Goal: Task Accomplishment & Management: Manage account settings

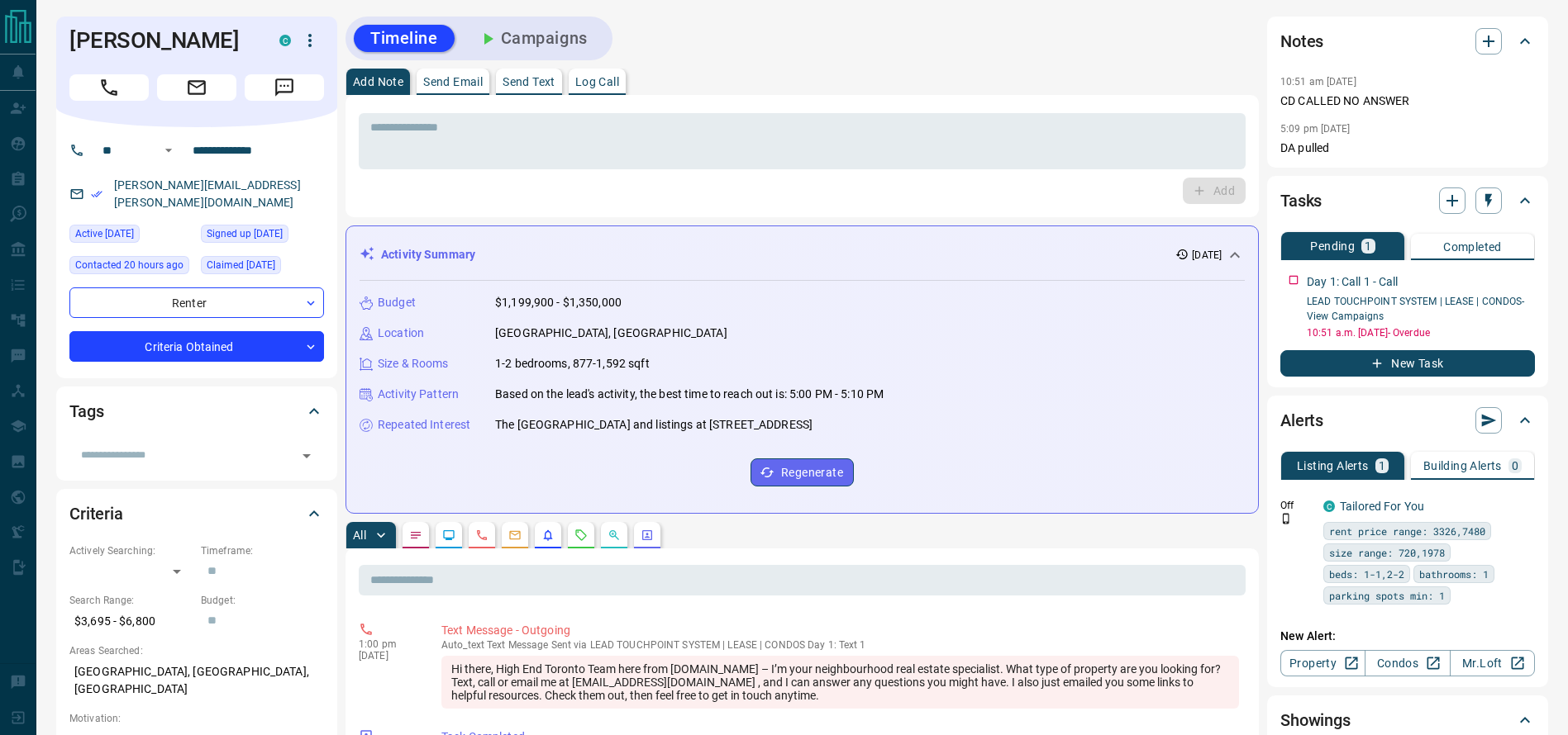
click at [126, 98] on button "Call" at bounding box center [109, 88] width 79 height 27
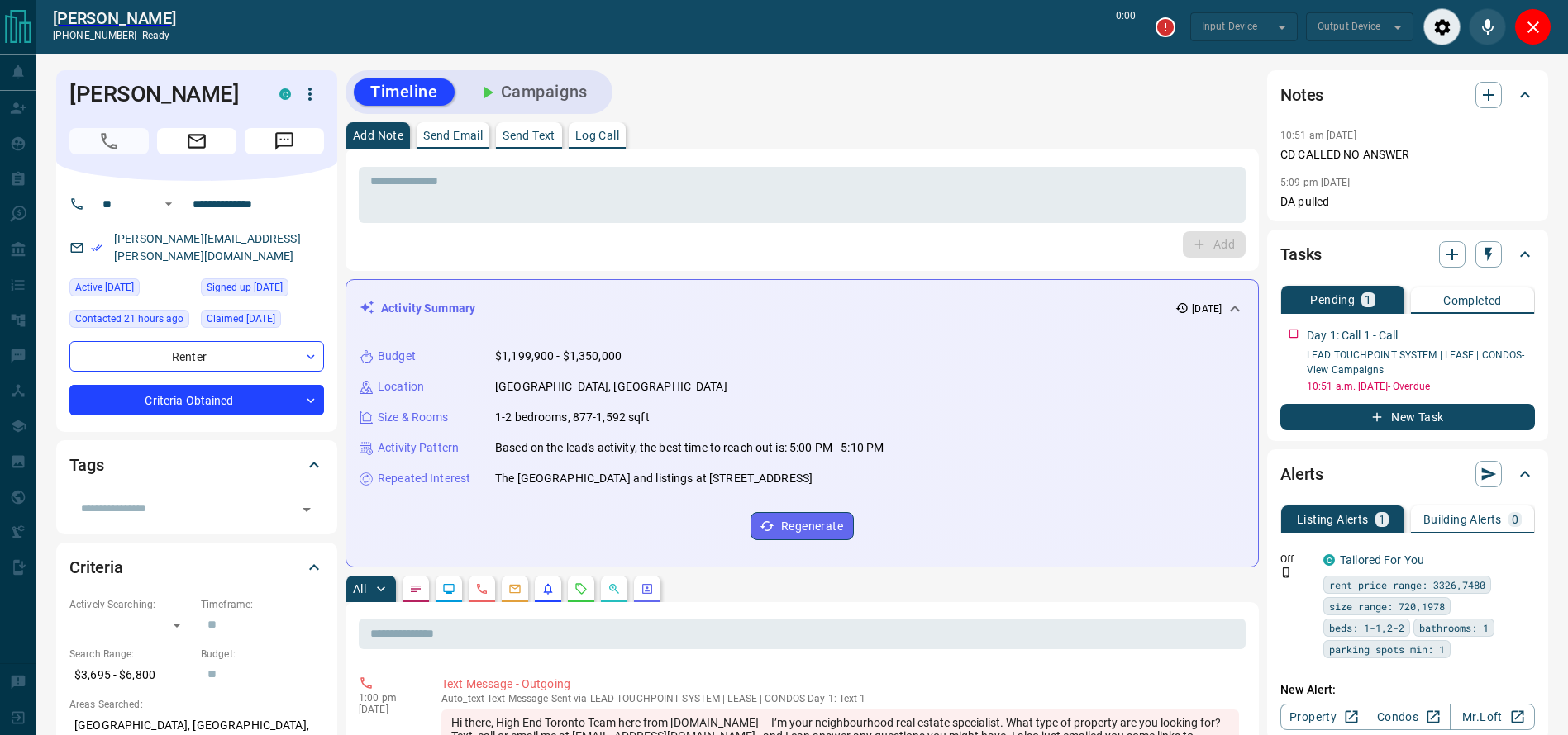
type input "*******"
click at [1274, 331] on div "Tasks Pending 1 Completed Day 1: Call 1 - Call LEAD TOUCHPOINT SYSTEM | LEASE |…" at bounding box center [1408, 335] width 281 height 212
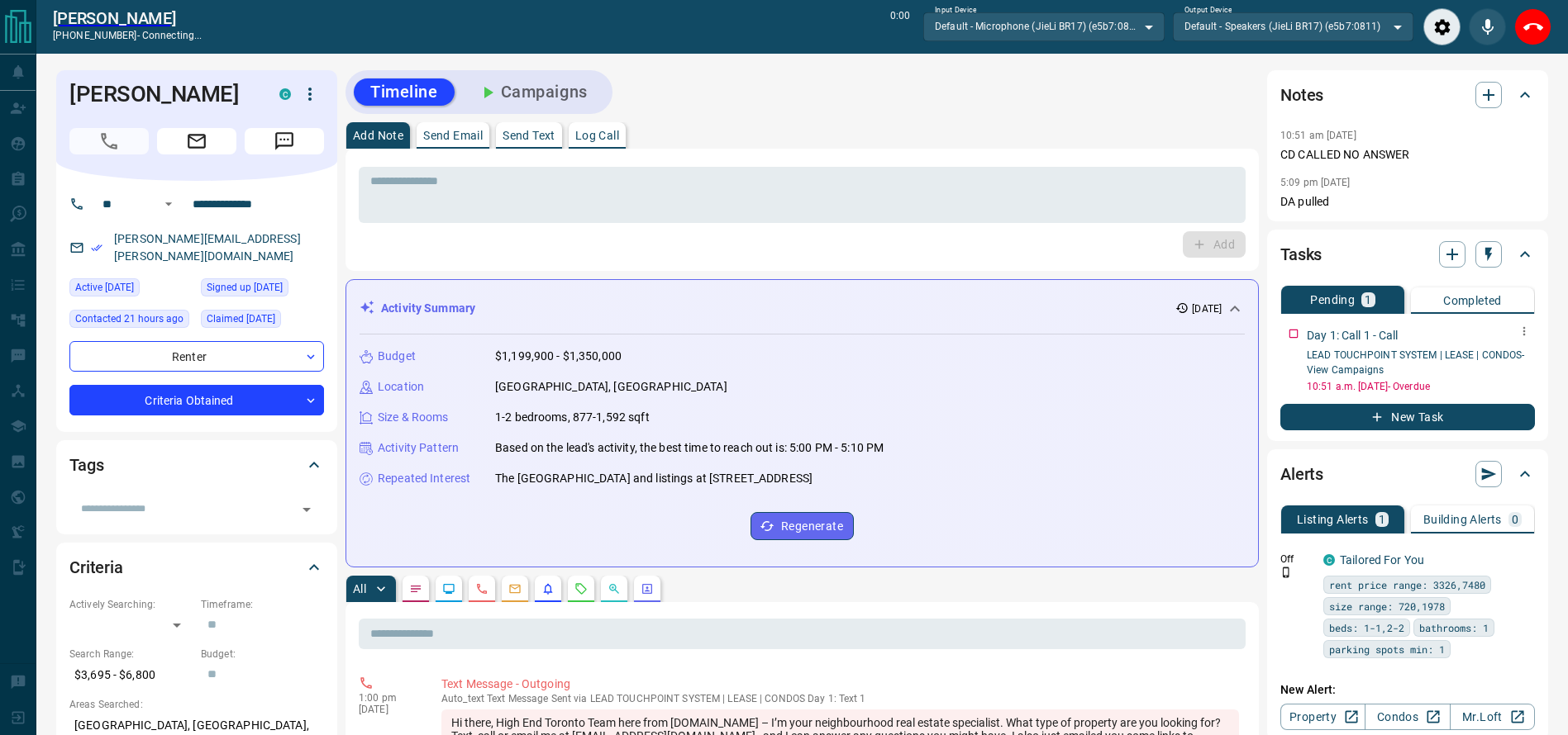
click at [1282, 331] on div "Tasks Pending 1 Completed Day 1: Call 1 - Call LEAD TOUCHPOINT SYSTEM | LEASE |…" at bounding box center [1408, 335] width 281 height 212
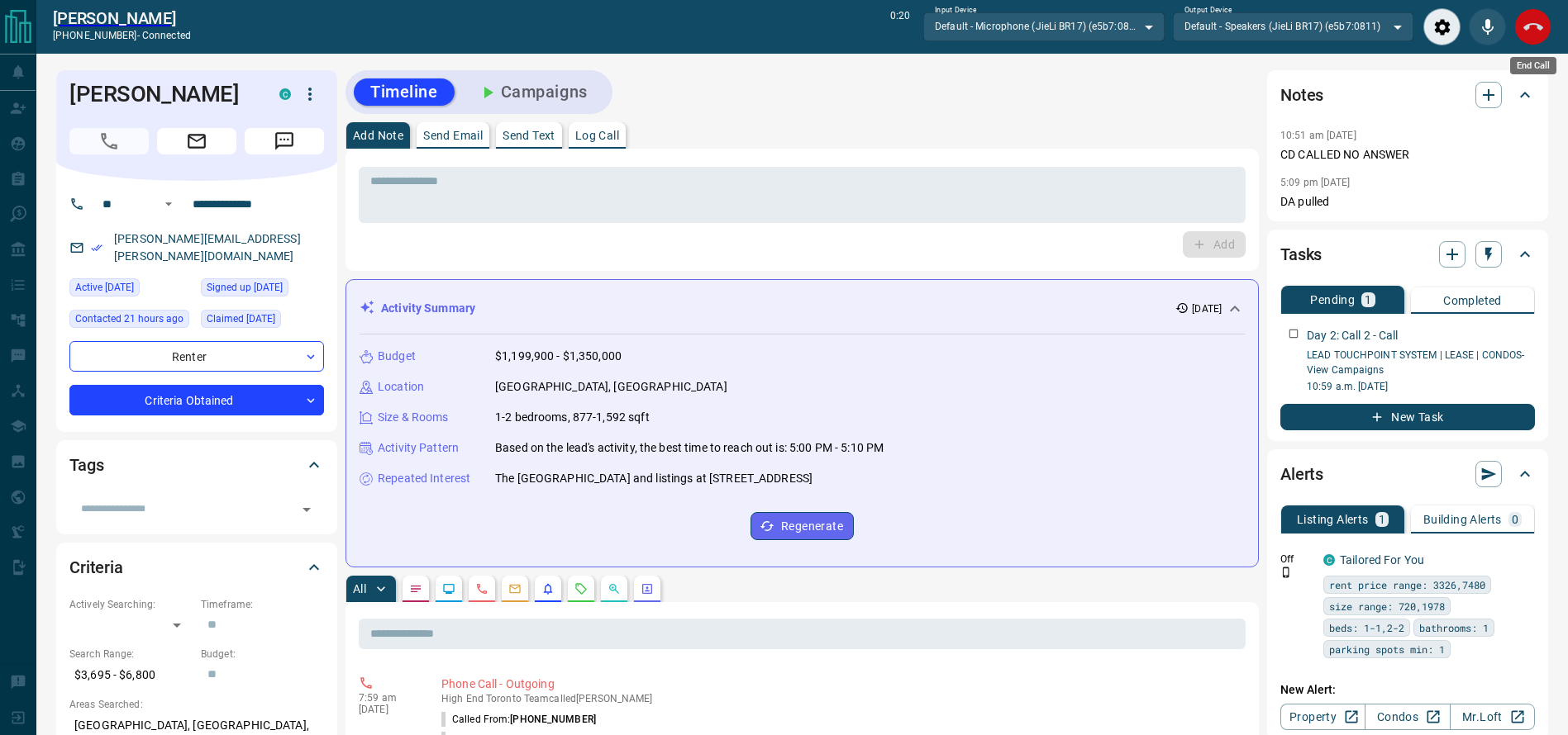
click at [1526, 43] on button "End Call" at bounding box center [1532, 27] width 37 height 37
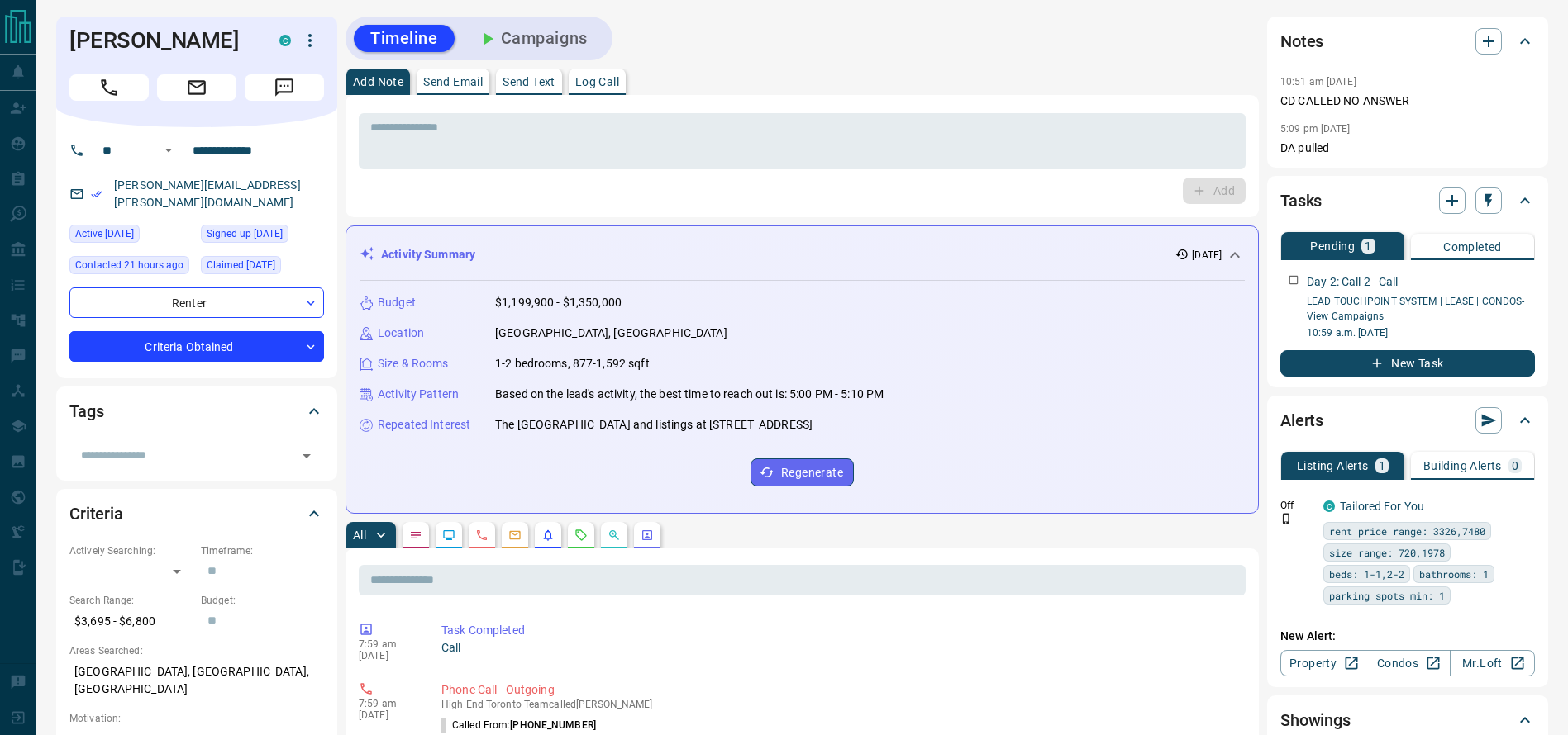
click at [998, 143] on textarea at bounding box center [802, 141] width 864 height 42
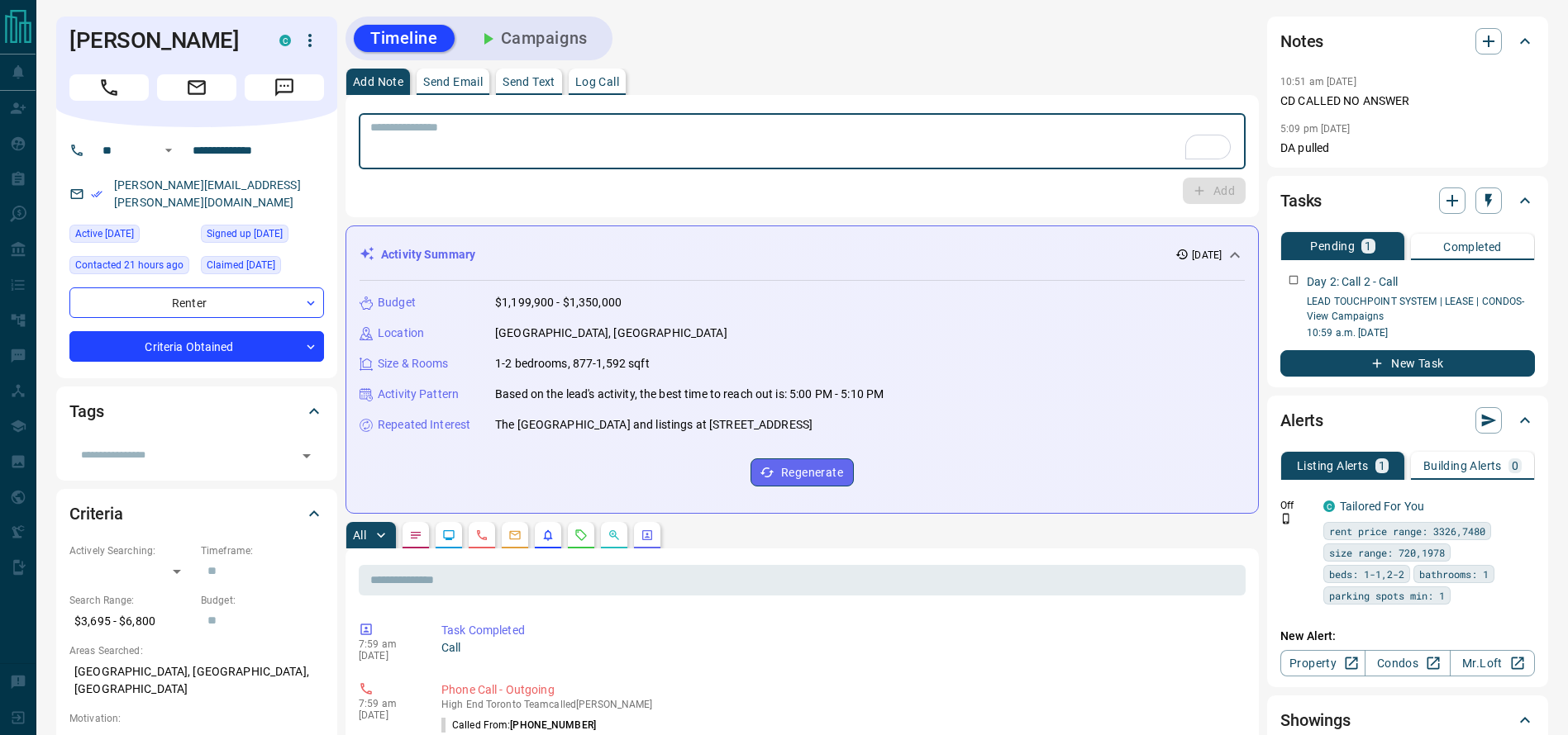
drag, startPoint x: 746, startPoint y: 225, endPoint x: 733, endPoint y: 175, distance: 51.7
click at [740, 225] on div "Activity Summary 2 days ago Budget $1,199,900 - $1,350,000 Location Queen West,…" at bounding box center [802, 369] width 914 height 288
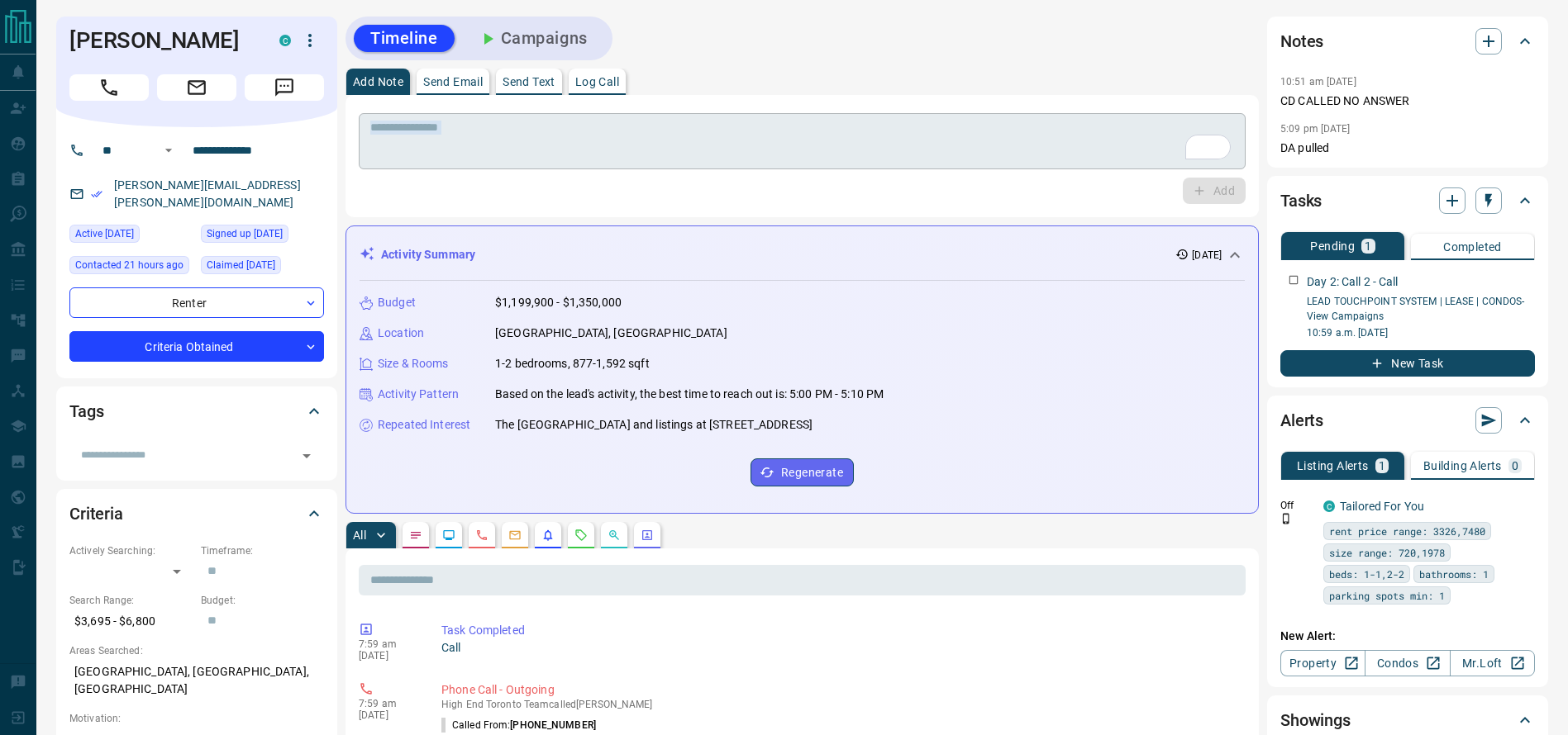
drag, startPoint x: 733, startPoint y: 175, endPoint x: 733, endPoint y: 166, distance: 9.0
click at [733, 166] on div "* ​ Add" at bounding box center [802, 157] width 887 height 96
click at [733, 166] on div "* ​" at bounding box center [802, 141] width 887 height 56
click at [733, 162] on div "* ​" at bounding box center [802, 141] width 887 height 56
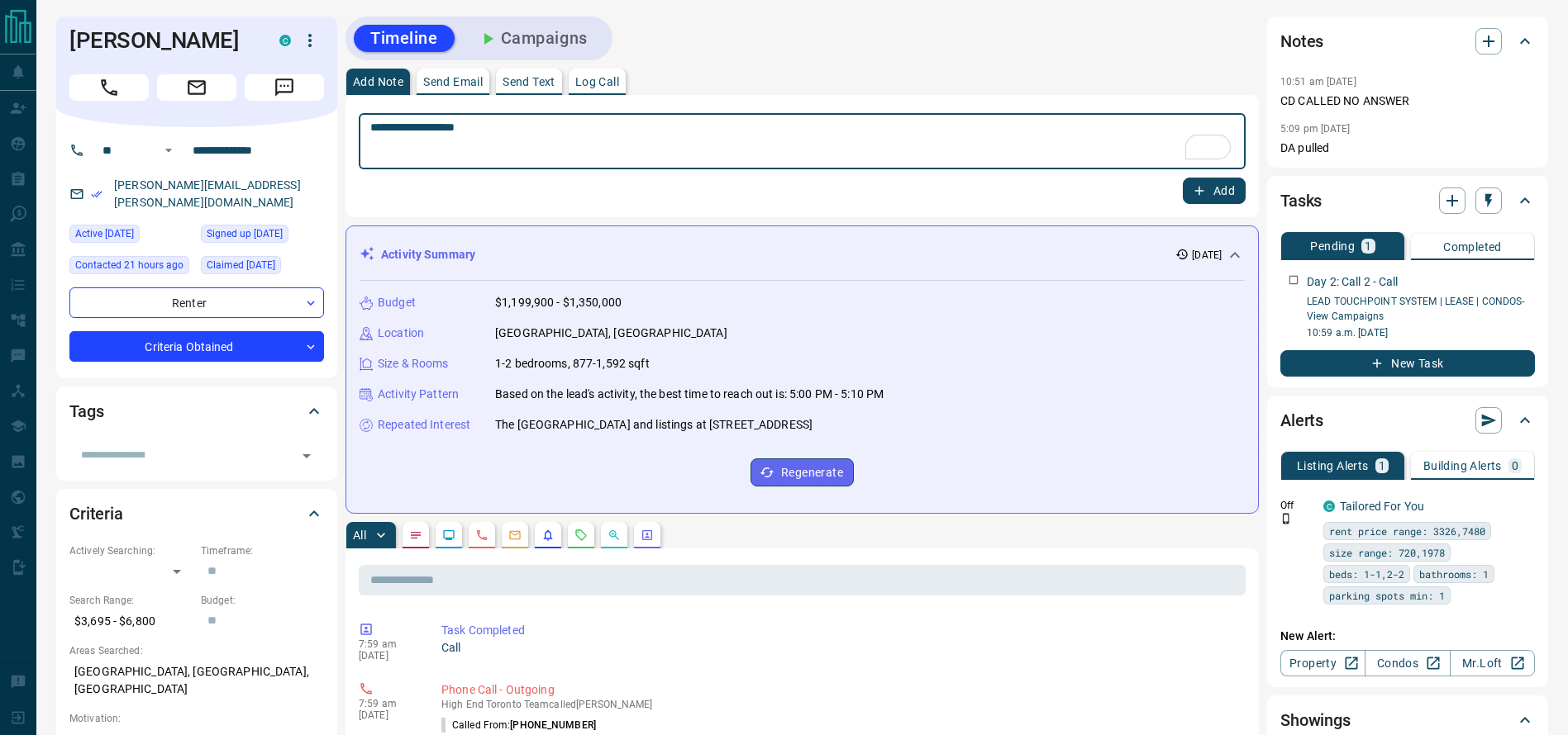
type textarea "**********"
click at [1218, 183] on button "Add" at bounding box center [1214, 191] width 63 height 27
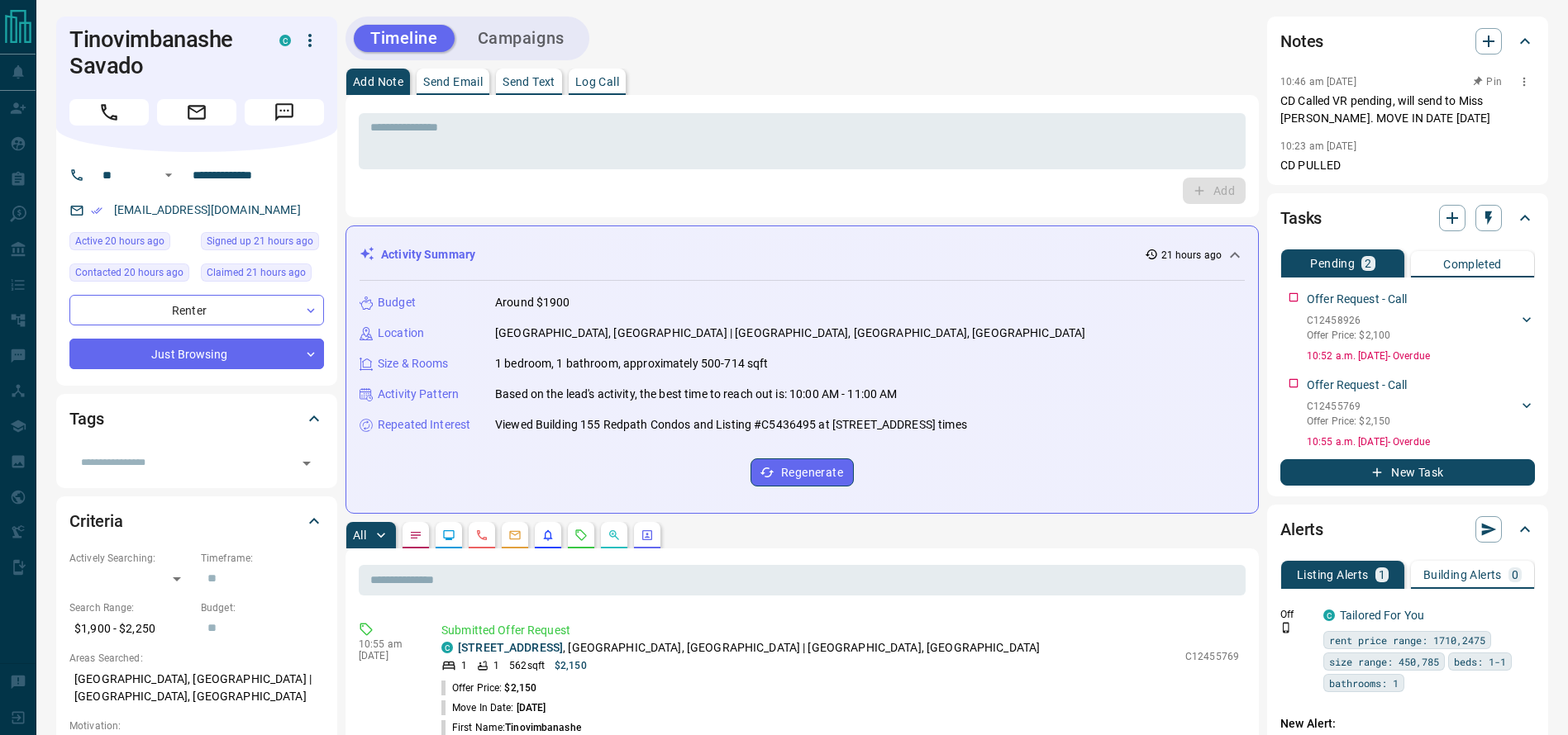
click at [1309, 114] on p "CD Called VR pending, will send to Miss CK. MOVE IN DATE OCT 20" at bounding box center [1408, 109] width 255 height 35
click at [308, 40] on icon "button" at bounding box center [310, 40] width 20 height 20
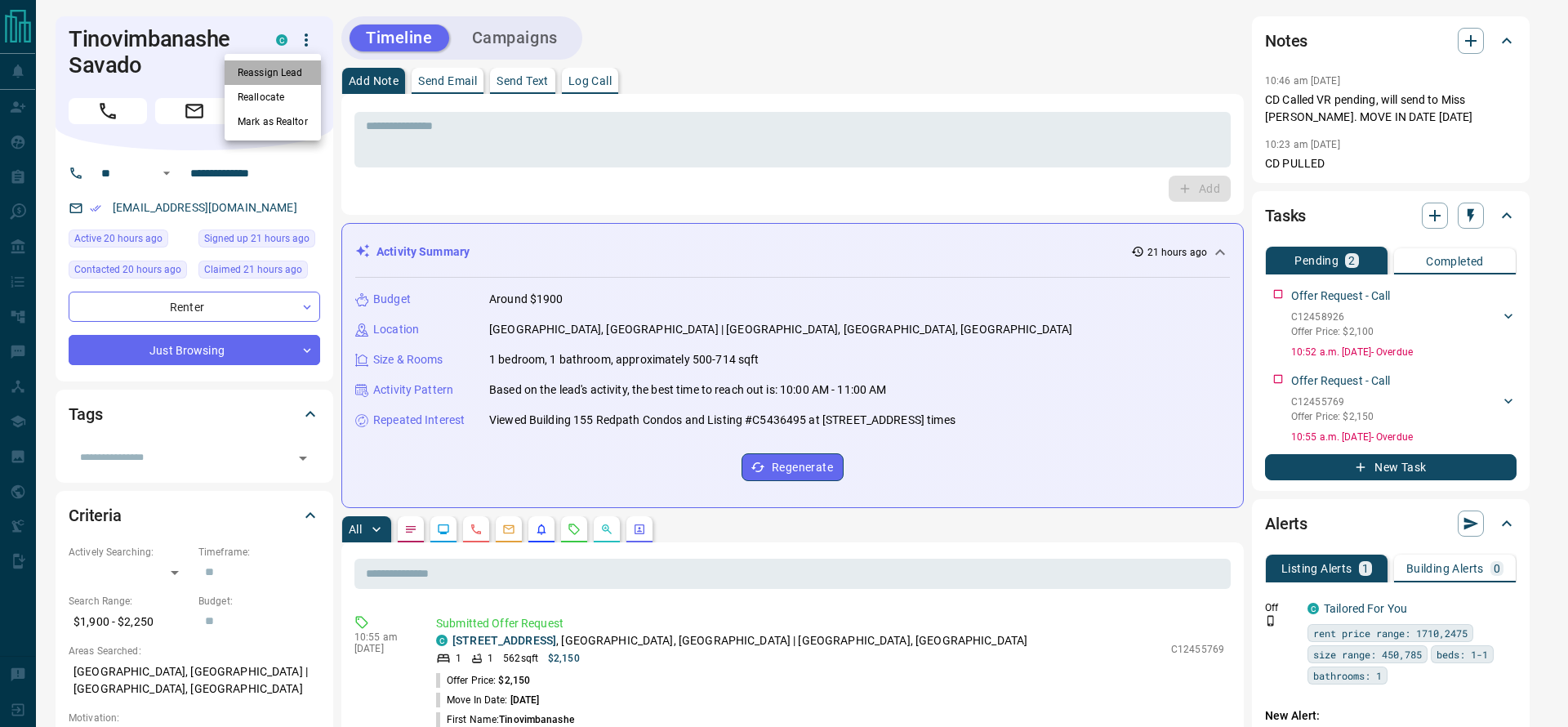
click at [293, 74] on li "Reassign Lead" at bounding box center [273, 73] width 97 height 25
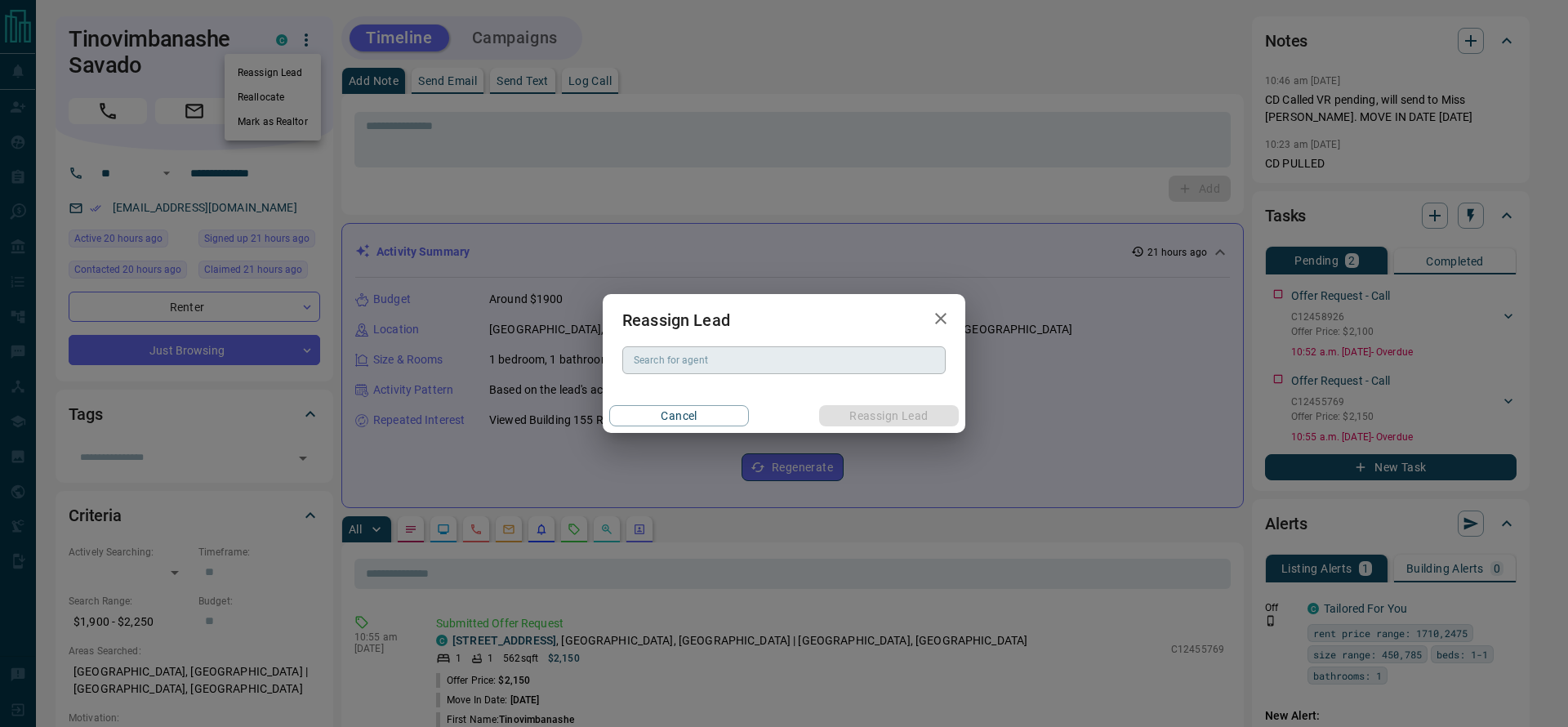
click at [755, 359] on input "Search for agent" at bounding box center [783, 360] width 311 height 18
click at [751, 384] on li "Chelsea Kaplivsky" at bounding box center [784, 393] width 324 height 25
type input "**********"
click at [858, 417] on button "Reassign Lead" at bounding box center [889, 415] width 140 height 21
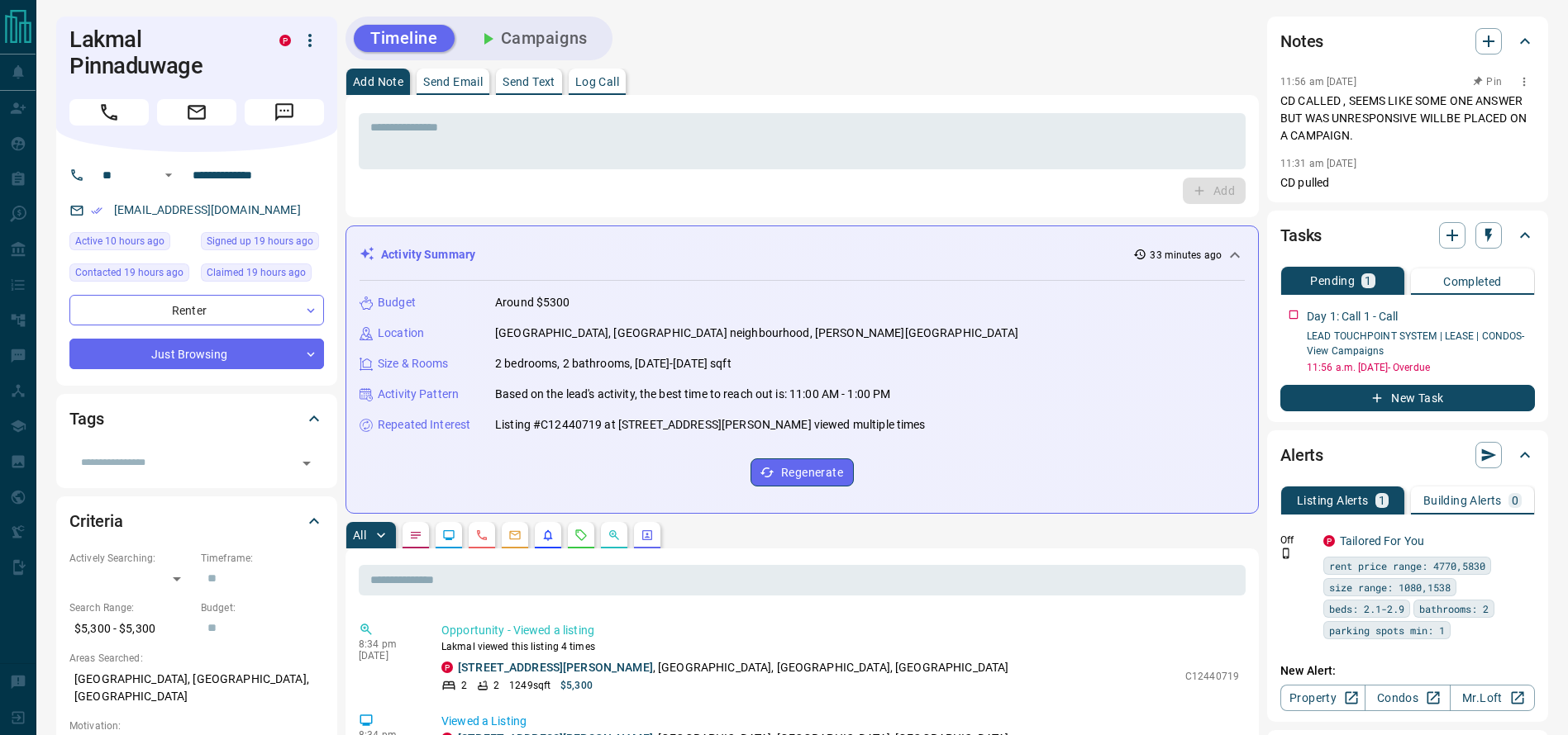
click at [1440, 107] on p "CD CALLED , SEEMS LIKE SOME ONE ANSWER BUT WAS UNRESPONSIVE WILLBE PLACED ON A …" at bounding box center [1408, 118] width 255 height 52
click at [1353, 101] on p "CD CALLED , SEEMS LIKE SOME ONE ANSWER BUT WAS UNRESPONSIVE WILLBE PLACED ON A …" at bounding box center [1408, 118] width 255 height 52
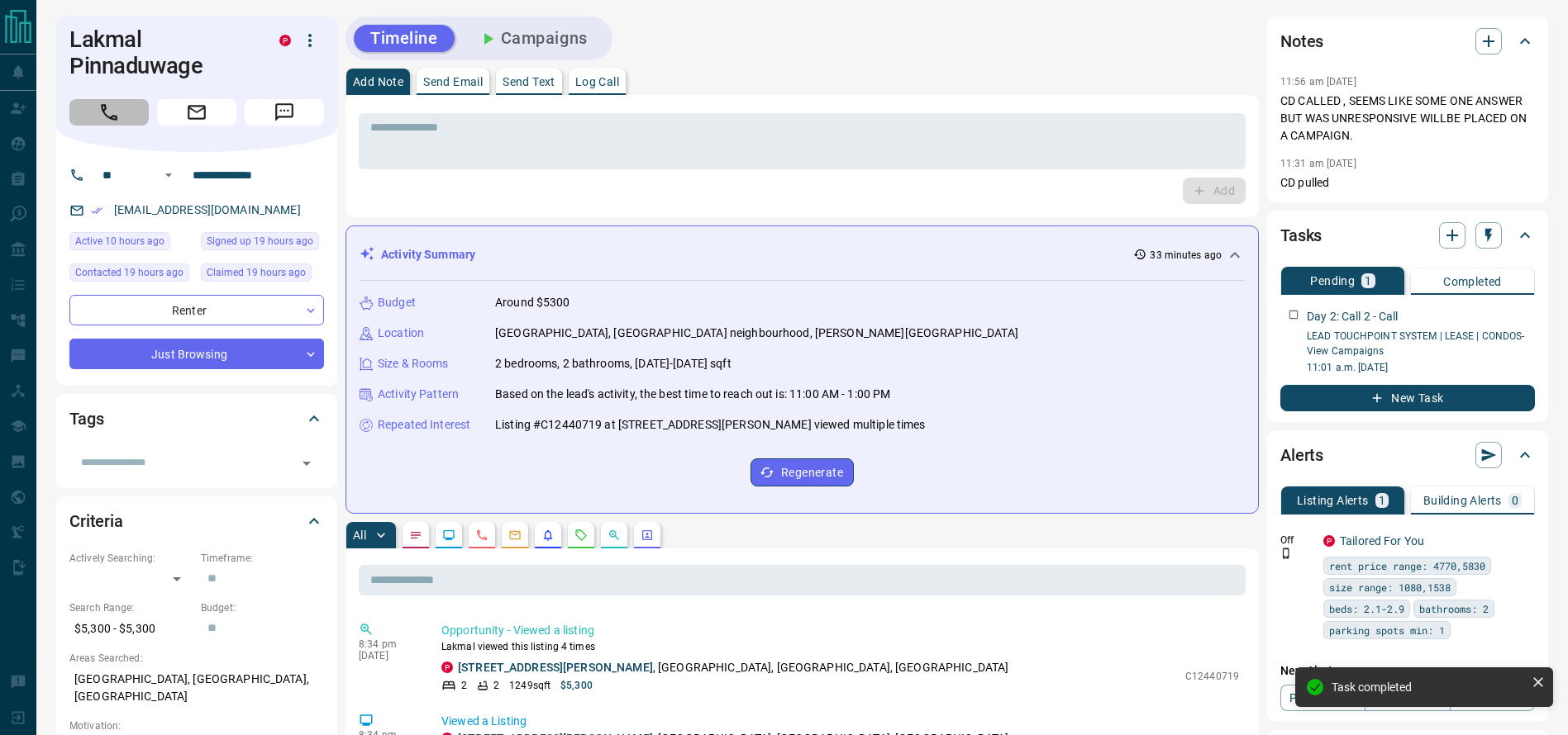
click at [104, 107] on icon "Call" at bounding box center [109, 112] width 21 height 21
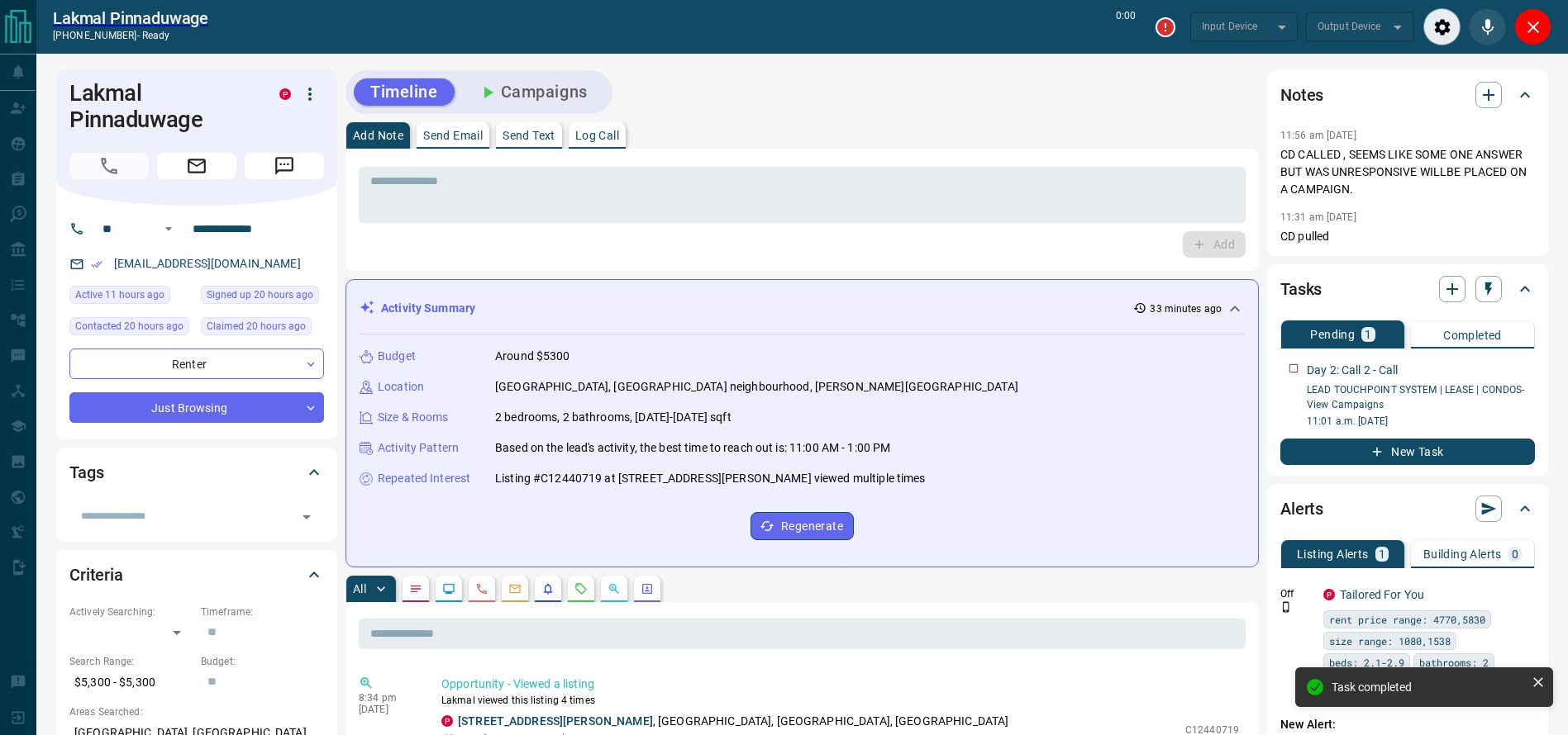
type input "*******"
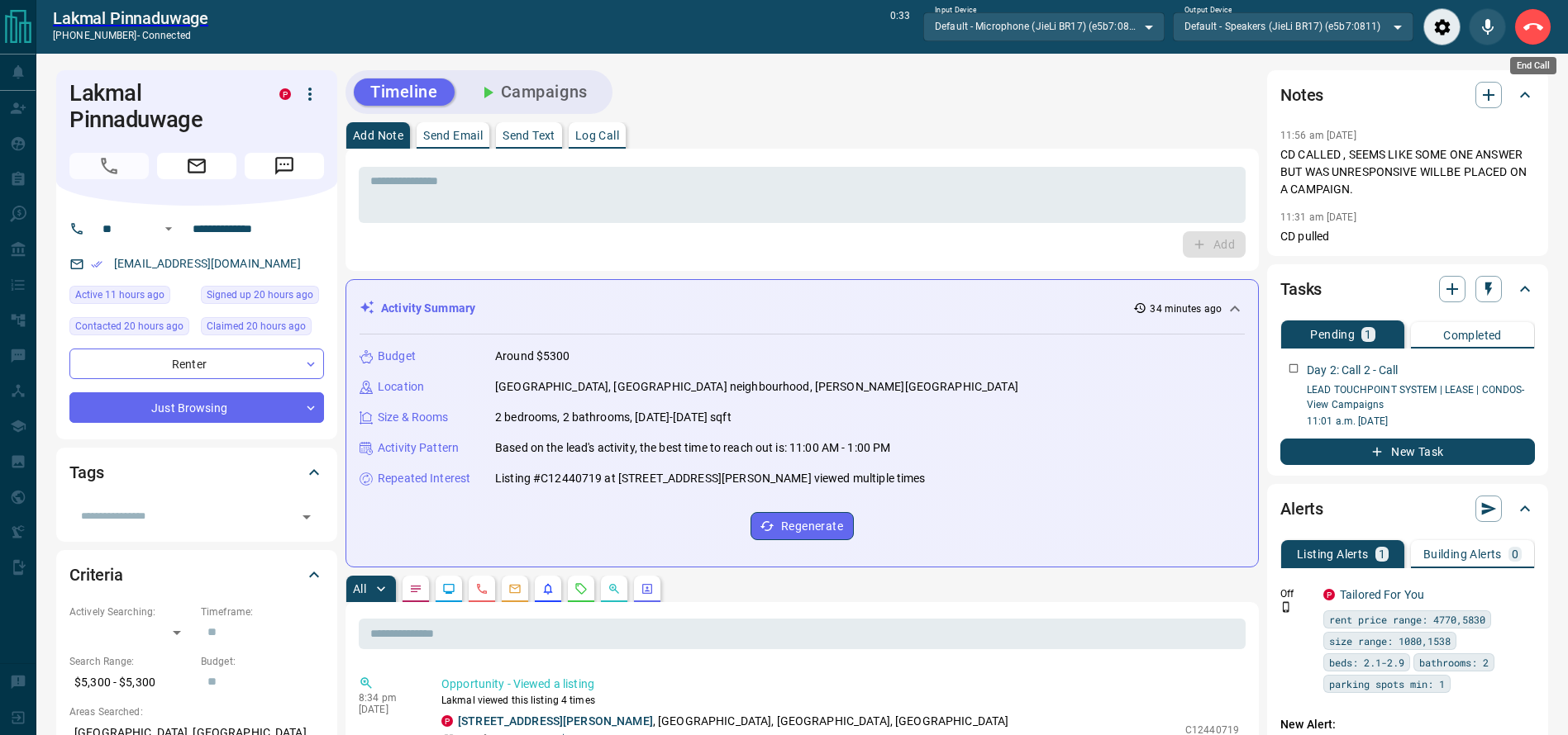
click at [1529, 43] on button "End Call" at bounding box center [1532, 27] width 37 height 37
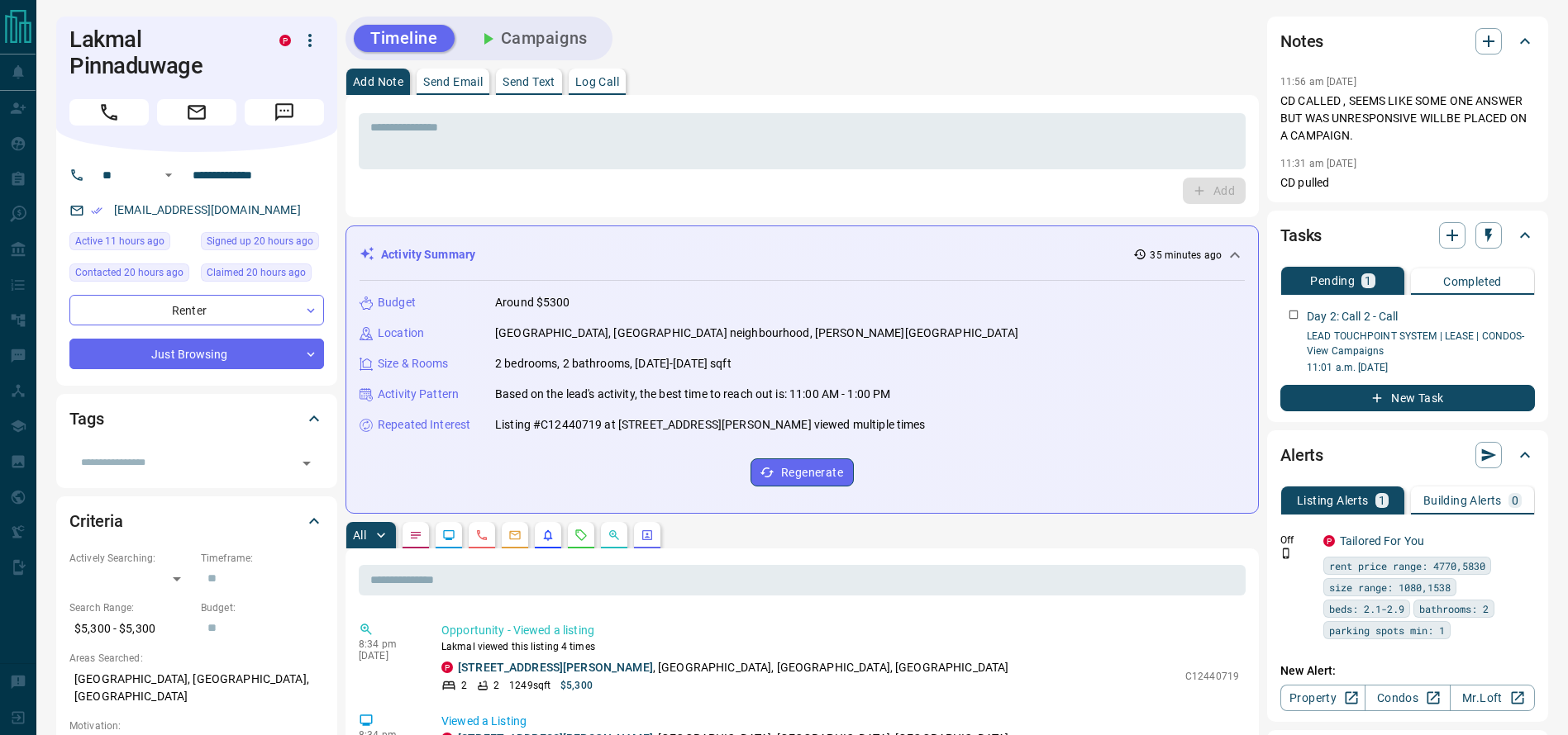
click at [1010, 203] on div "Add" at bounding box center [802, 191] width 887 height 27
click at [79, 66] on h1 "Lakmal Pinnaduwage" at bounding box center [162, 52] width 185 height 52
